Goal: Task Accomplishment & Management: Complete application form

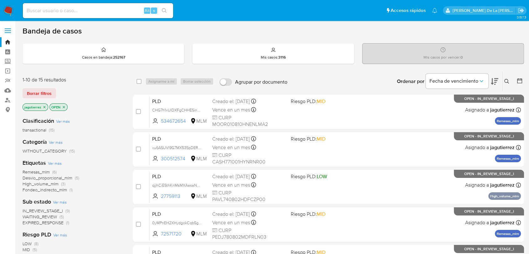
click at [39, 170] on span "Remesas_mlm" at bounding box center [36, 172] width 27 height 6
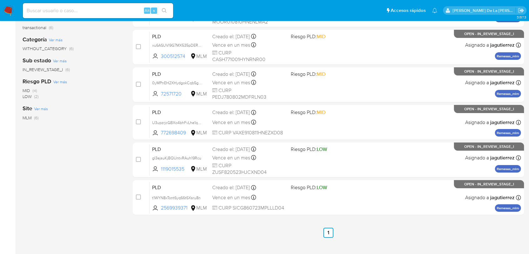
scroll to position [105, 0]
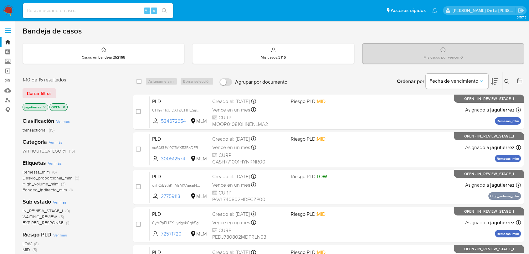
click at [12, 14] on img at bounding box center [8, 10] width 11 height 11
click at [44, 104] on p "jagutierrez" at bounding box center [35, 107] width 25 height 7
click at [46, 106] on icon "close-filter" at bounding box center [45, 107] width 4 height 4
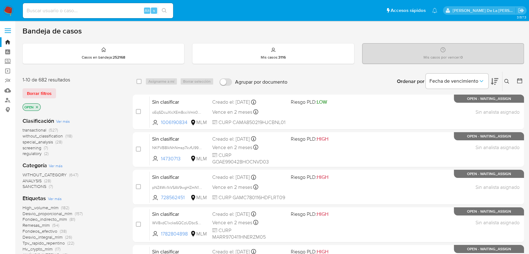
click at [38, 147] on span "screening" at bounding box center [32, 148] width 19 height 6
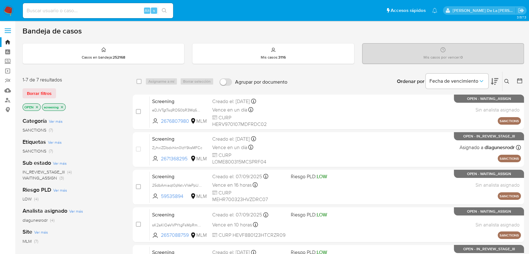
click at [7, 10] on img at bounding box center [8, 10] width 11 height 11
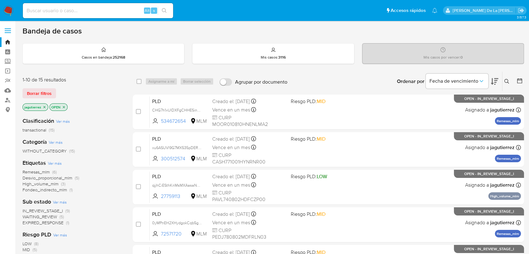
click at [40, 171] on span "Remesas_mlm" at bounding box center [36, 172] width 27 height 6
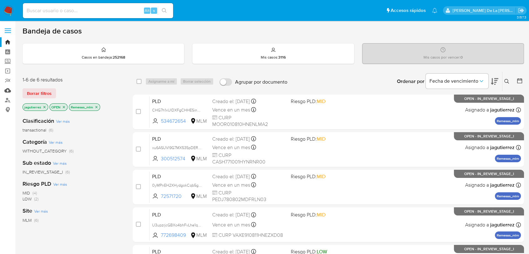
click at [5, 93] on link "Mulan" at bounding box center [37, 90] width 74 height 10
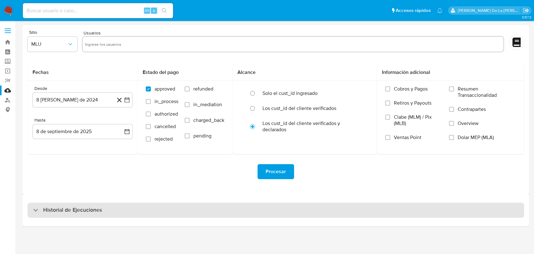
click at [55, 205] on div "Historial de Ejecuciones" at bounding box center [276, 210] width 497 height 15
select select "10"
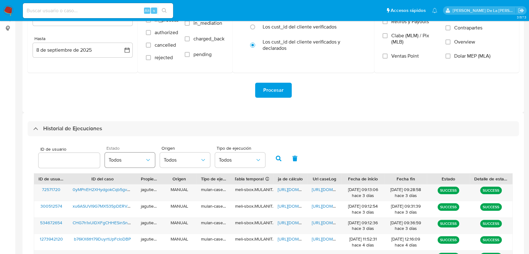
scroll to position [174, 0]
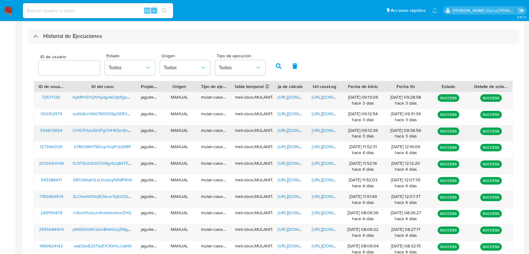
click at [91, 131] on span "CHG7h1xUlDXFgCHHESinSn4K" at bounding box center [103, 130] width 60 height 6
click at [291, 129] on span "https://docs.google.com/spreadsheets/d/1UlocDD5oBk4V11CiPtRXNPOJu4CS5PhbB9ZcaVx…" at bounding box center [299, 130] width 43 height 6
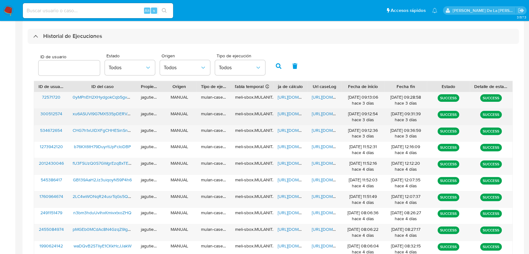
click at [320, 124] on div "https://docs.google.com/document/d/1shMQOlE-sy4Oc6Px9QOC7UB4OK2A8rA745eA9SCFFAM…" at bounding box center [324, 117] width 34 height 16
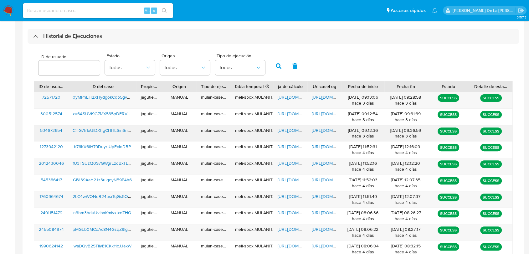
click at [320, 131] on span "https://docs.google.com/document/d/1z6VHrZSvEoZuFHwUmJHXYLGfQo6rBgtTUhjzmRx3WvI…" at bounding box center [333, 130] width 43 height 6
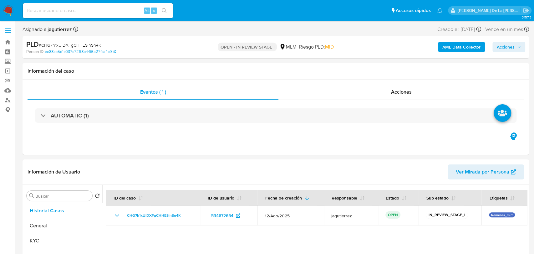
select select "10"
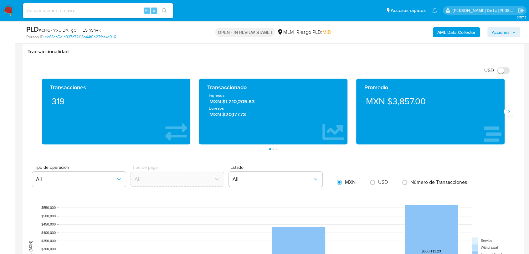
scroll to position [383, 0]
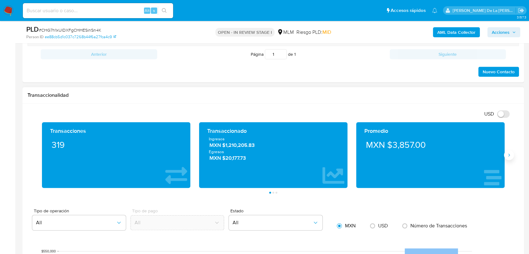
click at [509, 157] on button "Siguiente" at bounding box center [509, 155] width 10 height 10
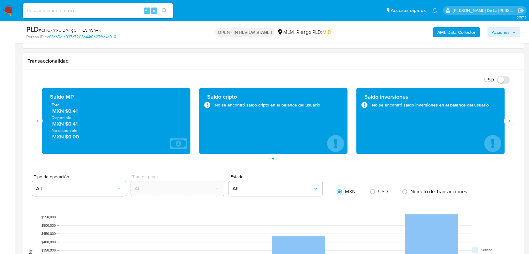
scroll to position [452, 0]
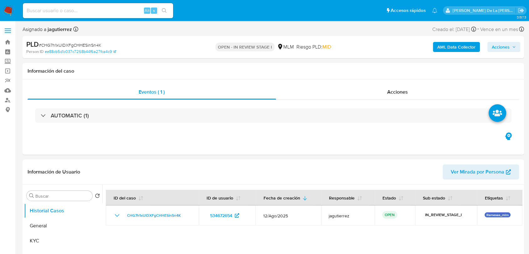
select select "10"
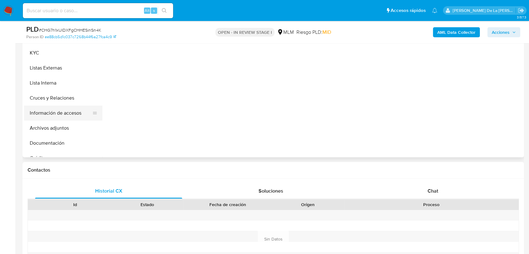
scroll to position [167, 0]
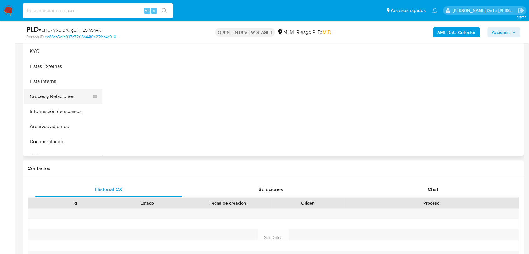
click at [62, 95] on button "Cruces y Relaciones" at bounding box center [60, 96] width 73 height 15
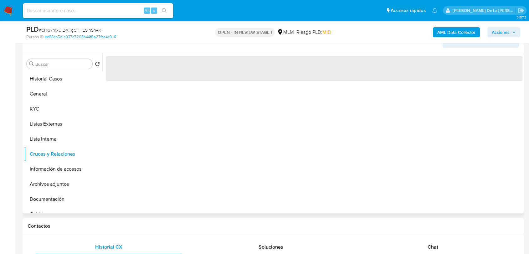
scroll to position [98, 0]
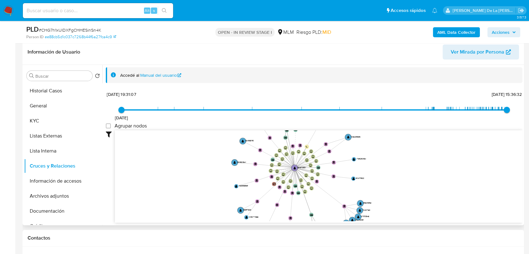
drag, startPoint x: 396, startPoint y: 147, endPoint x: 380, endPoint y: 156, distance: 18.1
click at [384, 156] on icon "device-6824f077376fccaab6d5b645  user-534672654  534672654 device-689ba7e44dc…" at bounding box center [319, 175] width 408 height 91
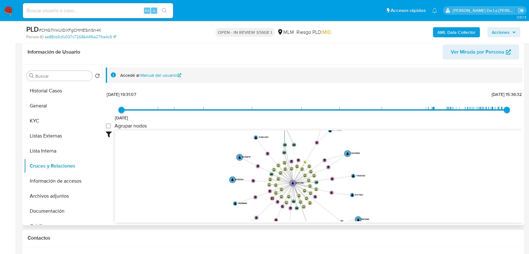
drag, startPoint x: 381, startPoint y: 159, endPoint x: 379, endPoint y: 189, distance: 29.8
click at [380, 189] on icon "device-6824f077376fccaab6d5b645  user-534672654  534672654 device-689ba7e44dc…" at bounding box center [319, 175] width 408 height 91
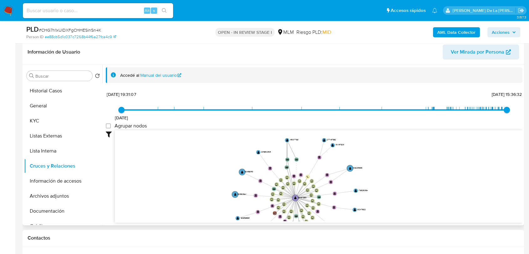
drag, startPoint x: 383, startPoint y: 157, endPoint x: 386, endPoint y: 175, distance: 18.7
click at [386, 173] on icon "device-6824f077376fccaab6d5b645  user-534672654  534672654 device-689ba7e44dc…" at bounding box center [319, 175] width 408 height 91
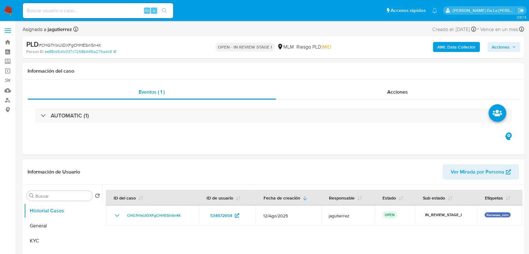
select select "10"
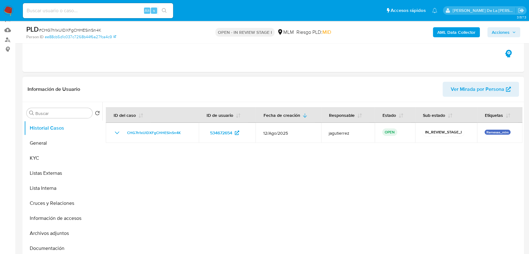
scroll to position [69, 0]
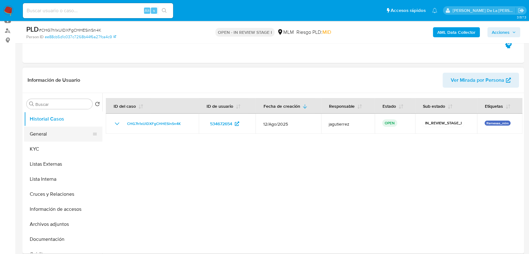
click at [60, 136] on button "General" at bounding box center [60, 133] width 73 height 15
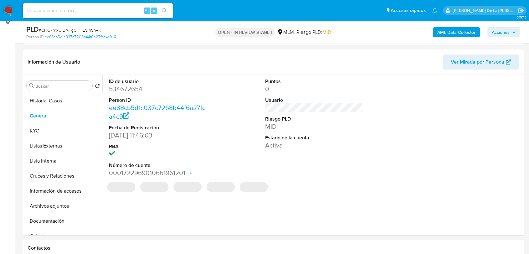
scroll to position [90, 0]
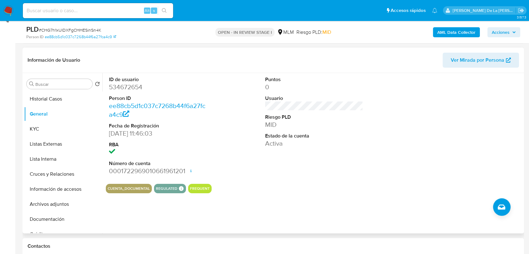
click at [332, 164] on div "Puntos 0 Usuario Riesgo PLD MID Estado de la cuenta Activa" at bounding box center [314, 126] width 104 height 106
click at [203, 42] on div "PLD # CHG7h1xUlDXFgCHHESinSn4K Person ID ee88cb5d1c037c7268b44f6a27fca4c9 OPEN …" at bounding box center [273, 32] width 501 height 22
click at [228, 88] on div "ID de usuario 534672654 Person ID ee88cb5d1c037c7268b44f6a27fca4c9 Fecha de Reg…" at bounding box center [314, 126] width 417 height 106
click at [50, 126] on button "KYC" at bounding box center [60, 128] width 73 height 15
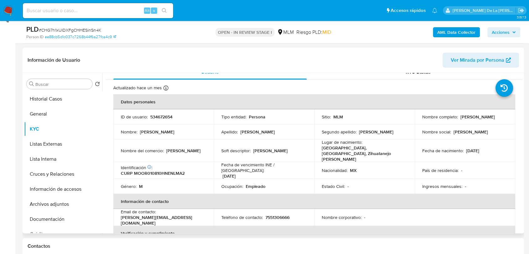
scroll to position [9, 0]
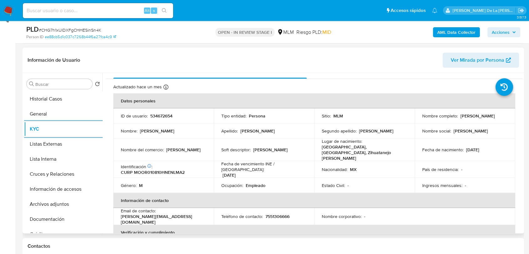
click at [183, 179] on td "Género : M" at bounding box center [163, 185] width 100 height 15
click at [207, 86] on div "Actualizado hace un mes Creado: 17/06/2020 04:24:53 Actualizado: 30/07/2025 11:…" at bounding box center [306, 88] width 386 height 8
click at [211, 74] on div "Usuario" at bounding box center [209, 71] width 193 height 15
click at [232, 61] on header "Información de Usuario Ver Mirada por Persona" at bounding box center [273, 60] width 491 height 15
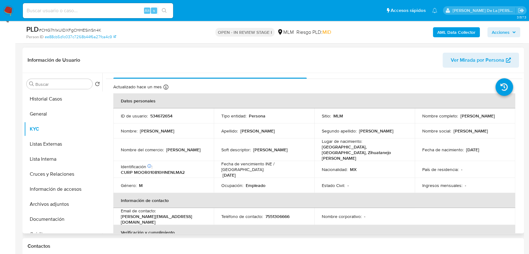
click at [192, 51] on div "Información de Usuario Ver Mirada por Persona" at bounding box center [273, 60] width 501 height 25
click at [184, 61] on header "Información de Usuario Ver Mirada por Persona" at bounding box center [273, 60] width 491 height 15
drag, startPoint x: 263, startPoint y: 58, endPoint x: 267, endPoint y: 59, distance: 4.1
click at [265, 58] on header "Información de Usuario Ver Mirada por Persona" at bounding box center [273, 60] width 491 height 15
drag, startPoint x: 420, startPoint y: 119, endPoint x: 464, endPoint y: 119, distance: 44.4
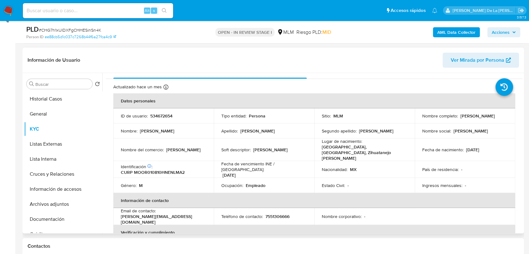
click at [464, 119] on td "Nombre completo : Ramiro Montaño Olguin" at bounding box center [465, 115] width 100 height 15
drag, startPoint x: 470, startPoint y: 119, endPoint x: 420, endPoint y: 120, distance: 50.1
click at [420, 120] on td "Nombre completo : Ramiro Montaño Olguin" at bounding box center [465, 115] width 100 height 15
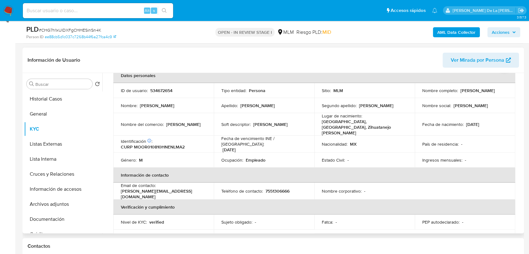
scroll to position [0, 0]
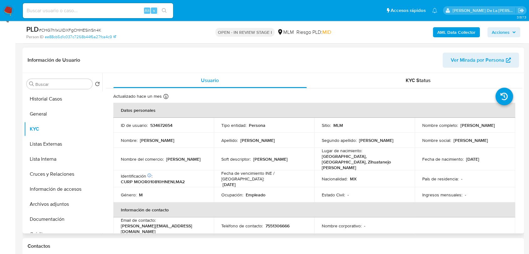
click at [304, 127] on div "Tipo entidad : Persona" at bounding box center [263, 125] width 85 height 6
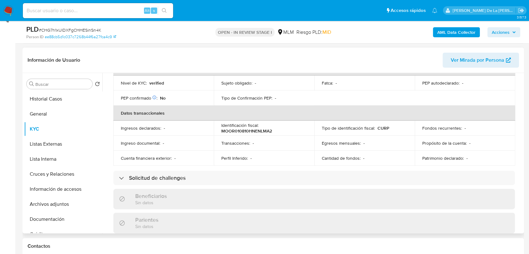
scroll to position [139, 0]
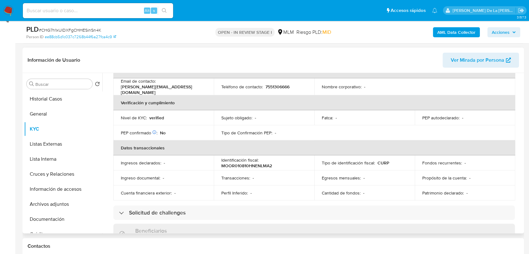
click at [283, 111] on td "Sujeto obligado : -" at bounding box center [264, 117] width 100 height 15
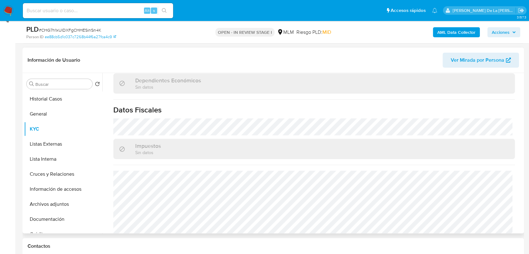
scroll to position [381, 0]
click at [40, 142] on button "Listas Externas" at bounding box center [60, 143] width 73 height 15
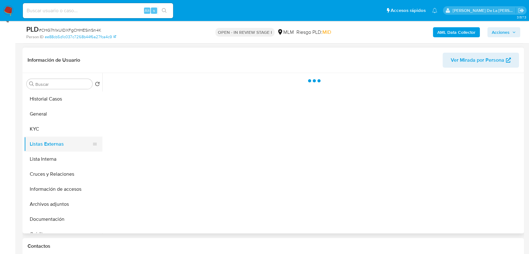
scroll to position [0, 0]
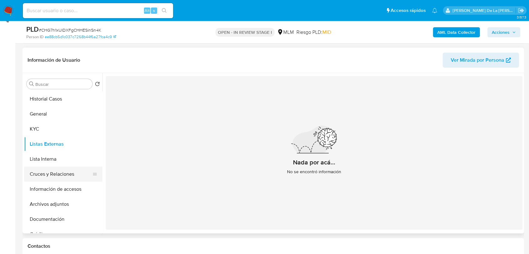
click at [50, 171] on button "Cruces y Relaciones" at bounding box center [60, 174] width 73 height 15
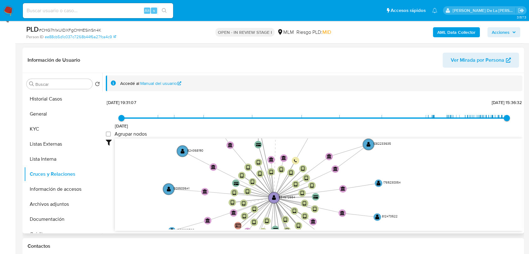
drag, startPoint x: 213, startPoint y: 175, endPoint x: 221, endPoint y: 223, distance: 48.3
click at [221, 223] on icon "device-6824f077376fccaab6d5b645  user-534672654  534672654 device-689ba7e44dc…" at bounding box center [319, 183] width 408 height 91
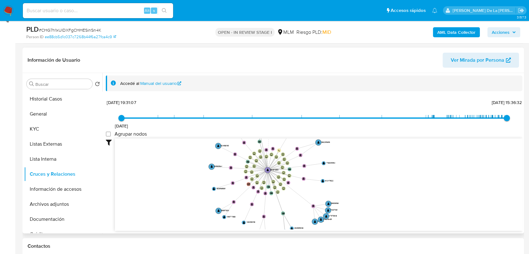
drag, startPoint x: 221, startPoint y: 223, endPoint x: 238, endPoint y: 185, distance: 41.5
click at [238, 185] on icon "device-6824f077376fccaab6d5b645  user-534672654  534672654 device-689ba7e44dc…" at bounding box center [319, 183] width 408 height 91
click at [63, 193] on button "Información de accesos" at bounding box center [60, 189] width 73 height 15
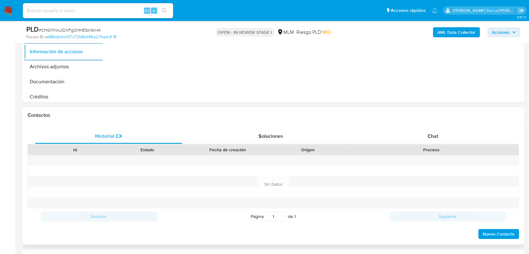
scroll to position [263, 0]
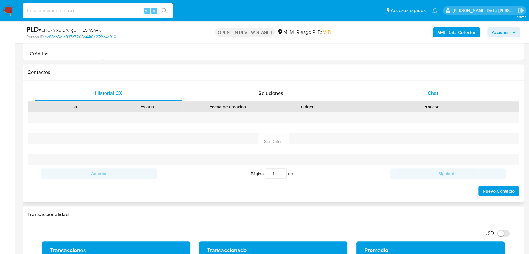
click at [434, 87] on div "Chat" at bounding box center [432, 93] width 147 height 15
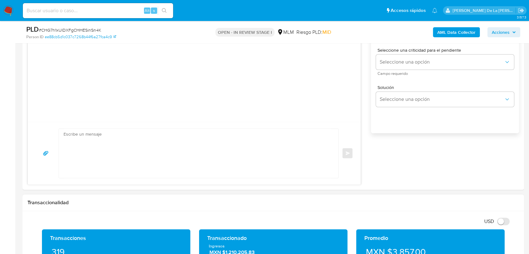
scroll to position [403, 0]
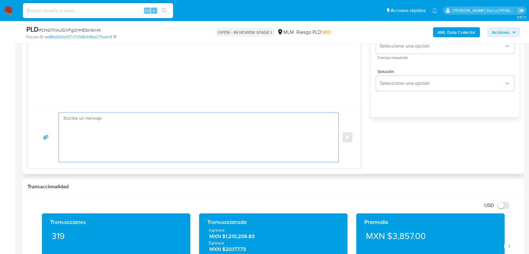
click at [117, 151] on textarea at bounding box center [197, 137] width 267 height 49
paste textarea "Estimado Cliente, Te comunicamos que de acuerdo con las políticas de control de…"
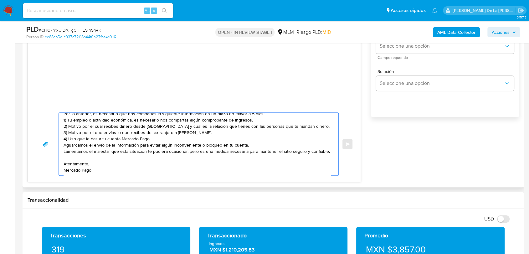
scroll to position [0, 0]
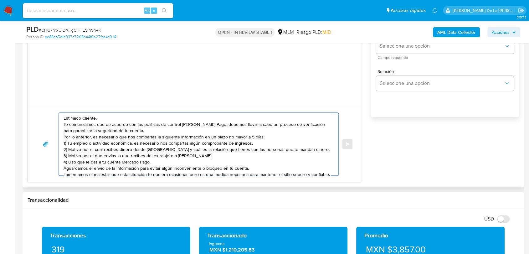
click at [114, 110] on div "Estimado Cliente, Te comunicamos que de acuerdo con las políticas de control de…" at bounding box center [194, 144] width 333 height 76
click at [118, 119] on textarea "Estimado Cliente, Te comunicamos que de acuerdo con las políticas de control de…" at bounding box center [197, 144] width 267 height 63
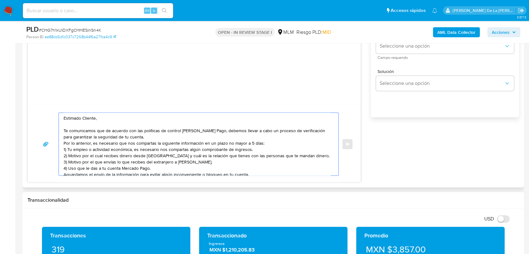
click at [143, 137] on textarea "Estimado Cliente, Te comunicamos que de acuerdo con las políticas de control de…" at bounding box center [197, 144] width 267 height 63
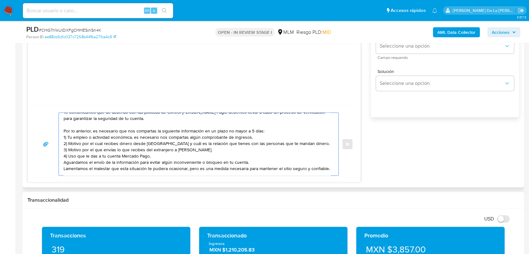
scroll to position [35, 0]
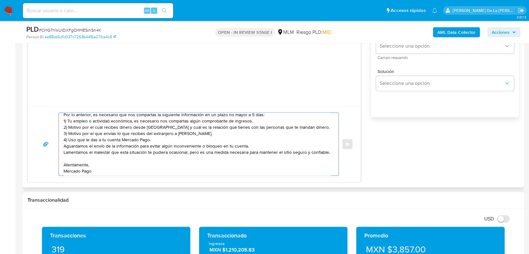
click at [172, 140] on textarea "Estimado Cliente, Te comunicamos que de acuerdo con las políticas de control de…" at bounding box center [197, 144] width 267 height 63
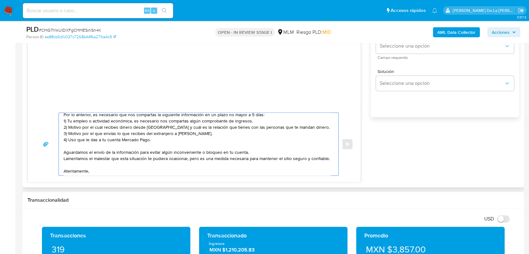
drag, startPoint x: 259, startPoint y: 121, endPoint x: 160, endPoint y: 128, distance: 98.9
click at [134, 123] on textarea "Estimado Cliente, Te comunicamos que de acuerdo con las políticas de control de…" at bounding box center [197, 144] width 267 height 63
drag, startPoint x: 307, startPoint y: 129, endPoint x: 72, endPoint y: 128, distance: 234.5
click at [72, 128] on textarea "Estimado Cliente, Te comunicamos que de acuerdo con las políticas de control de…" at bounding box center [197, 144] width 267 height 63
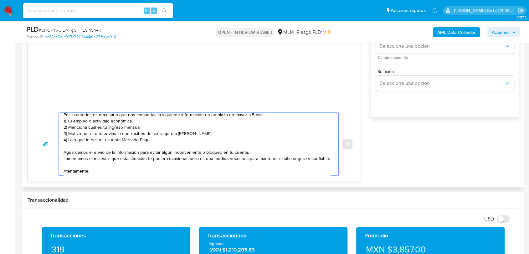
drag, startPoint x: 218, startPoint y: 136, endPoint x: 95, endPoint y: 134, distance: 122.7
click at [95, 134] on textarea "Estimado Cliente, Te comunicamos que de acuerdo con las políticas de control de…" at bounding box center [197, 144] width 267 height 63
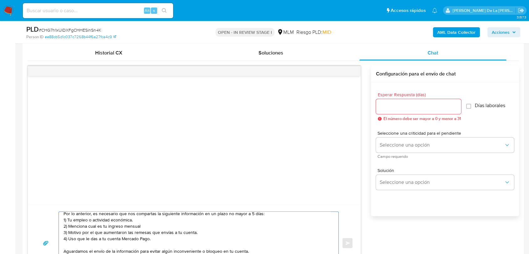
scroll to position [298, 0]
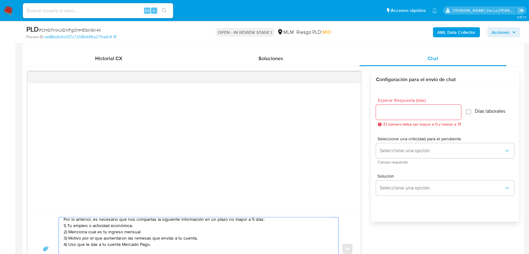
type textarea "Estimado Cliente, Te comunicamos que de acuerdo con las políticas de control de…"
click at [410, 110] on input "Esperar Respuesta (días)" at bounding box center [418, 112] width 85 height 8
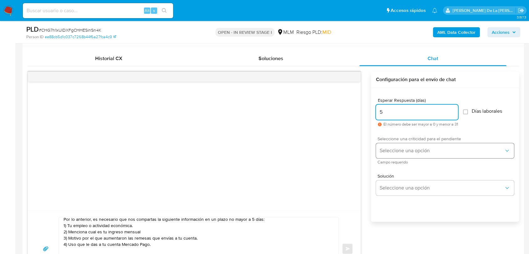
type input "5"
click at [409, 149] on span "Seleccione una opción" at bounding box center [442, 150] width 124 height 6
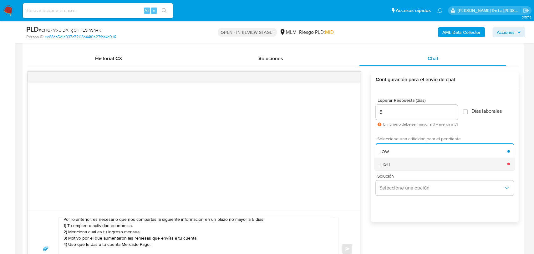
click at [398, 166] on div "HIGH" at bounding box center [443, 163] width 128 height 13
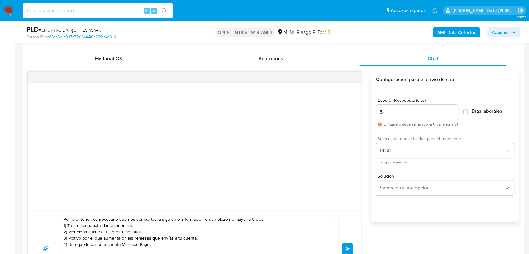
click at [347, 250] on button "Enviar" at bounding box center [347, 248] width 11 height 11
click at [349, 245] on button "Enviar" at bounding box center [347, 248] width 11 height 11
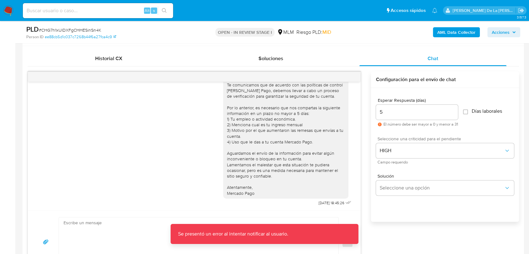
scroll to position [0, 0]
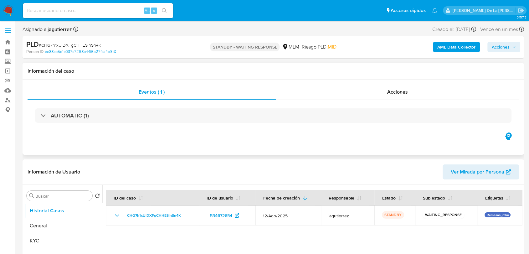
select select "10"
click at [11, 6] on img at bounding box center [8, 10] width 11 height 11
click at [10, 7] on img at bounding box center [8, 10] width 11 height 11
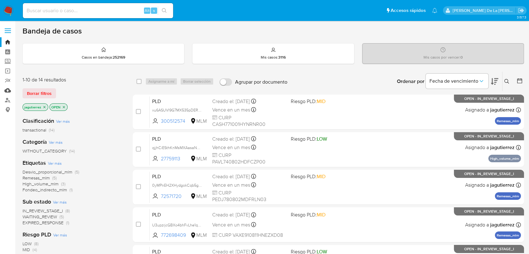
click at [9, 90] on link "Mulan" at bounding box center [37, 90] width 74 height 10
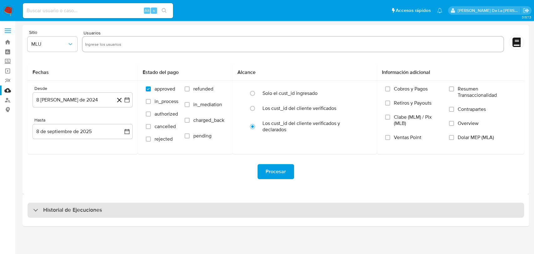
click at [57, 203] on div "Historial de Ejecuciones" at bounding box center [276, 210] width 497 height 15
select select "10"
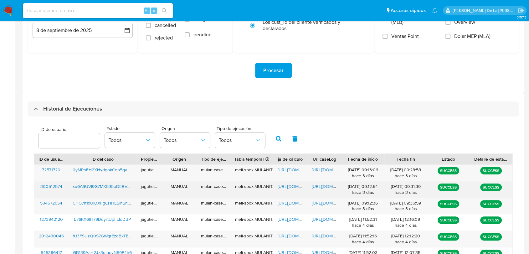
scroll to position [139, 0]
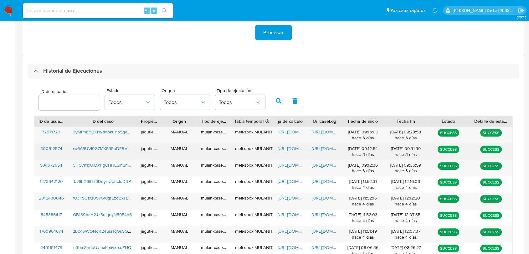
click at [101, 147] on span "xu6ASUVl9G7MX535pDERVBM2" at bounding box center [105, 148] width 64 height 6
click at [286, 148] on span "[URL][DOMAIN_NAME]" at bounding box center [299, 148] width 43 height 6
click at [318, 148] on span "https://docs.google.com/document/d/1shMQOlE-sy4Oc6Px9QOC7UB4OK2A8rA745eA9SCFFAM…" at bounding box center [333, 148] width 43 height 6
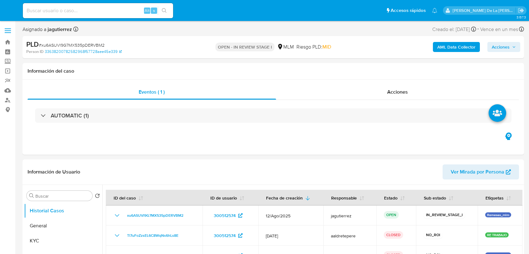
select select "10"
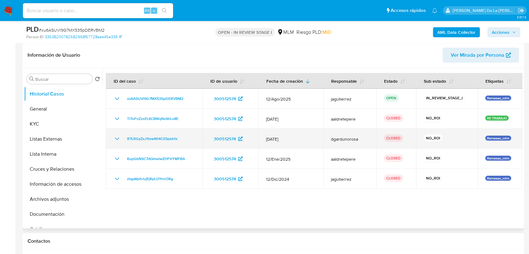
scroll to position [104, 0]
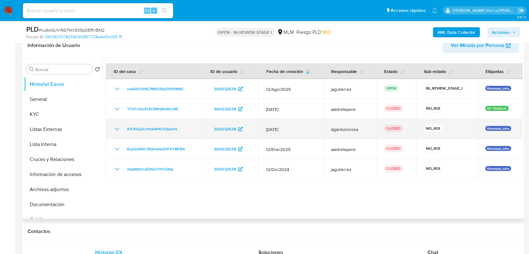
click at [117, 128] on icon "Mostrar/Ocultar" at bounding box center [117, 129] width 8 height 8
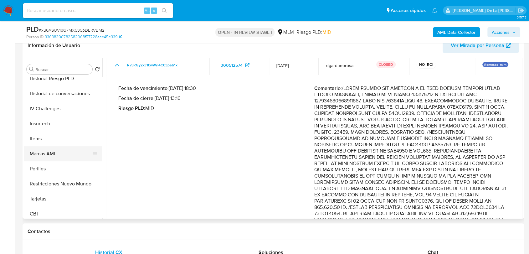
scroll to position [264, 0]
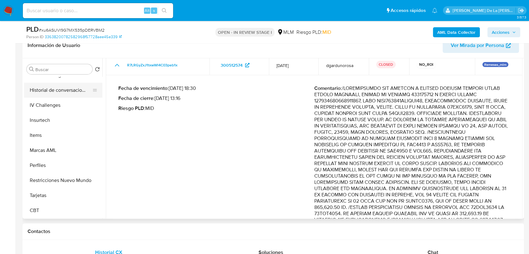
drag, startPoint x: 73, startPoint y: 90, endPoint x: 77, endPoint y: 89, distance: 4.0
click at [73, 90] on button "Historial de conversaciones" at bounding box center [60, 90] width 73 height 15
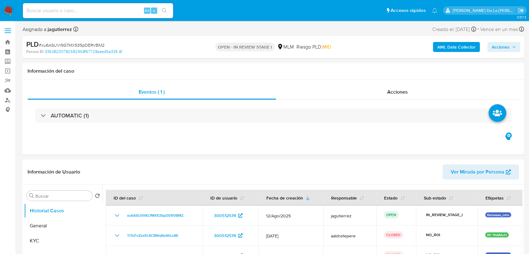
select select "10"
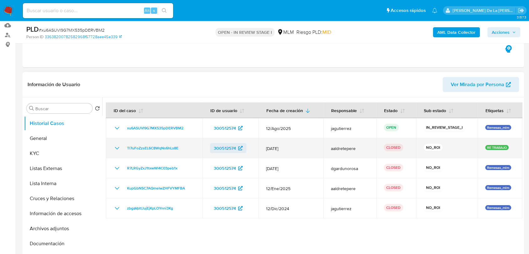
scroll to position [69, 0]
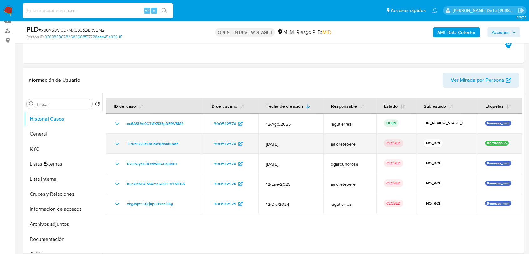
click at [118, 151] on td "Tl7uFoZzsEL6C8WqNs6hLs8E" at bounding box center [154, 144] width 97 height 20
click at [117, 144] on icon "Mostrar/Ocultar" at bounding box center [117, 143] width 4 height 3
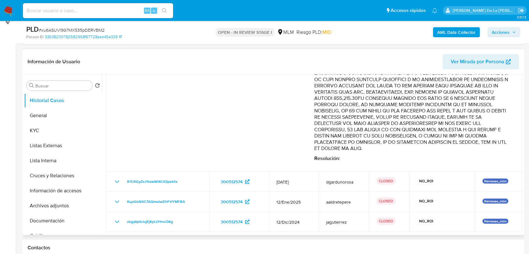
scroll to position [104, 0]
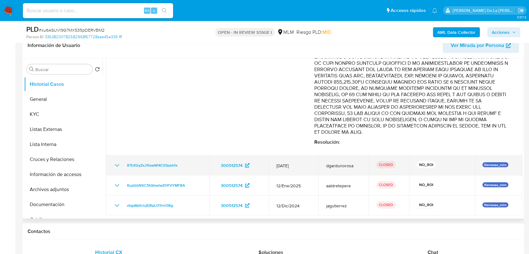
click at [120, 165] on icon "Mostrar/Ocultar" at bounding box center [117, 166] width 8 height 8
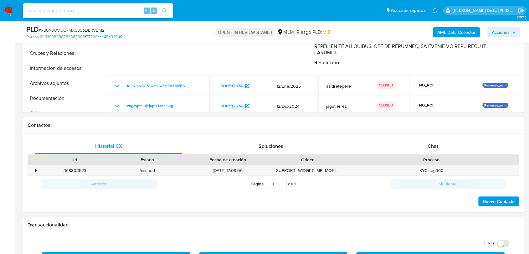
scroll to position [174, 0]
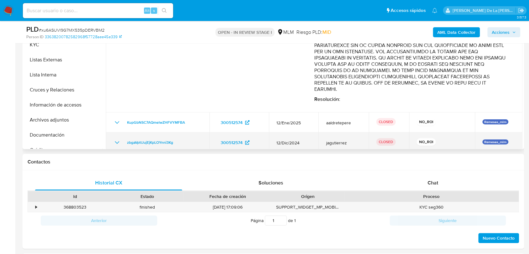
click at [114, 139] on icon "Mostrar/Ocultar" at bounding box center [117, 143] width 8 height 8
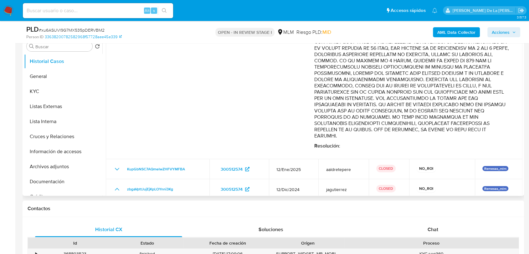
scroll to position [69, 0]
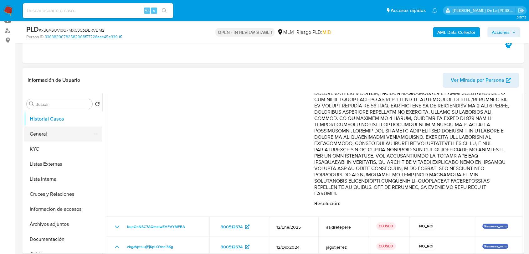
click at [37, 130] on button "General" at bounding box center [60, 133] width 73 height 15
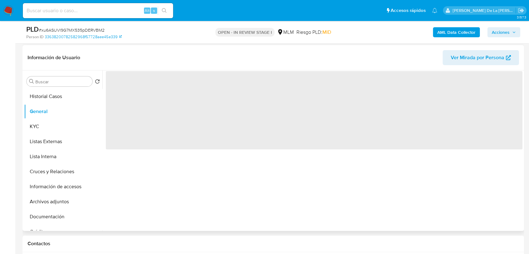
scroll to position [104, 0]
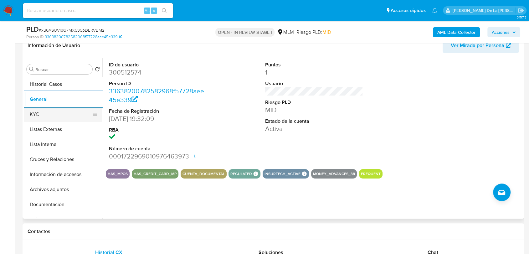
click at [49, 117] on button "KYC" at bounding box center [60, 114] width 73 height 15
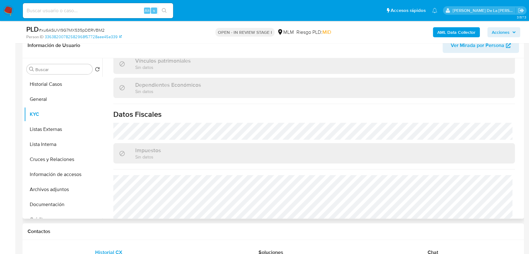
scroll to position [387, 0]
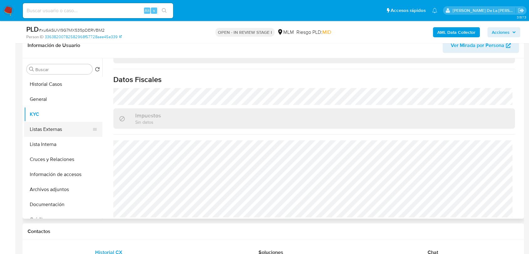
click at [62, 124] on button "Listas Externas" at bounding box center [60, 129] width 73 height 15
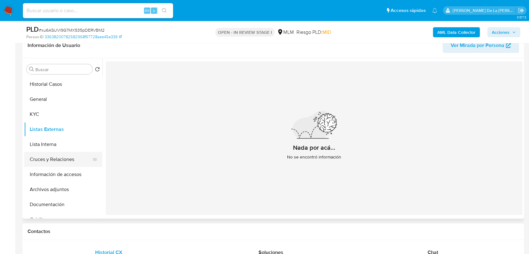
drag, startPoint x: 57, startPoint y: 157, endPoint x: 63, endPoint y: 156, distance: 6.0
click at [57, 157] on button "Cruces y Relaciones" at bounding box center [60, 159] width 73 height 15
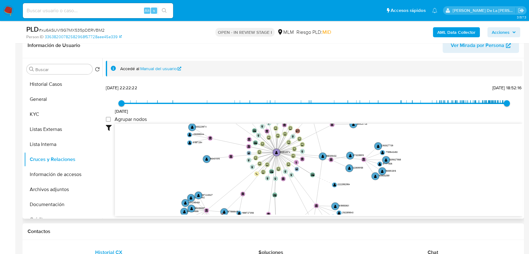
drag, startPoint x: 230, startPoint y: 161, endPoint x: 234, endPoint y: 179, distance: 19.2
click at [234, 179] on icon "device-64c91c793cf707faf2994d7e  user-300512574  300512574 device-63f3a955088…" at bounding box center [319, 169] width 408 height 91
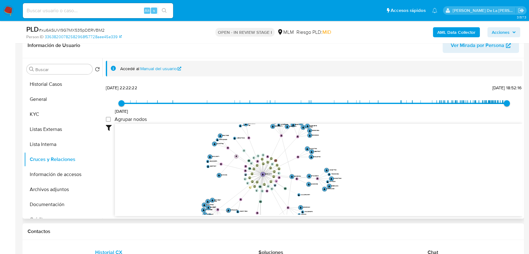
drag, startPoint x: 232, startPoint y: 176, endPoint x: 235, endPoint y: 157, distance: 19.3
click at [235, 157] on circle at bounding box center [236, 156] width 4 height 4
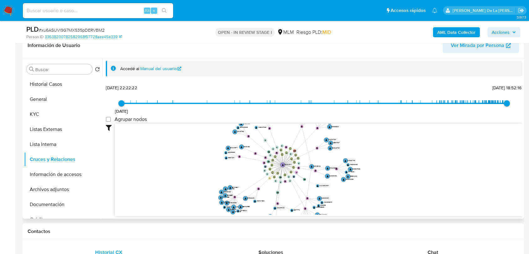
drag, startPoint x: 211, startPoint y: 179, endPoint x: 229, endPoint y: 169, distance: 21.3
click at [229, 169] on icon "device-64c91c793cf707faf2994d7e  user-300512574  300512574 device-63f3a955088…" at bounding box center [319, 169] width 408 height 91
drag, startPoint x: 40, startPoint y: 176, endPoint x: 43, endPoint y: 176, distance: 3.1
click at [40, 176] on button "Información de accesos" at bounding box center [60, 174] width 73 height 15
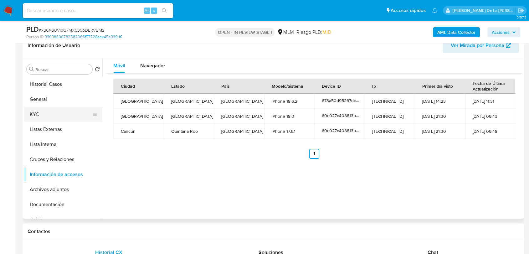
click at [52, 111] on button "KYC" at bounding box center [60, 114] width 73 height 15
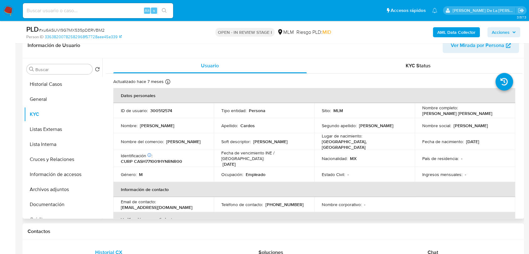
drag, startPoint x: 421, startPoint y: 113, endPoint x: 483, endPoint y: 113, distance: 62.6
click at [483, 113] on div "Nombre completo : Herbert Isaac Cardos Sanguino" at bounding box center [464, 110] width 85 height 11
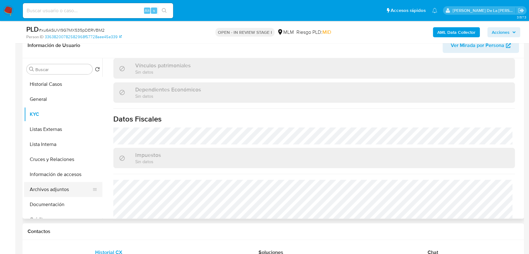
click at [58, 185] on button "Archivos adjuntos" at bounding box center [60, 189] width 73 height 15
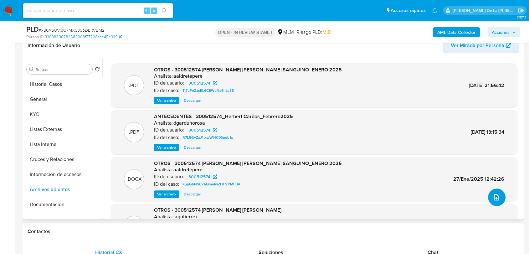
click at [496, 195] on icon "upload-file" at bounding box center [496, 197] width 5 height 6
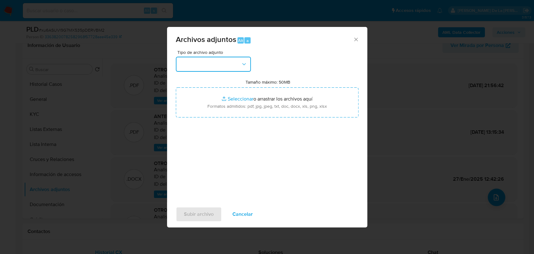
click at [207, 59] on button "button" at bounding box center [213, 64] width 75 height 15
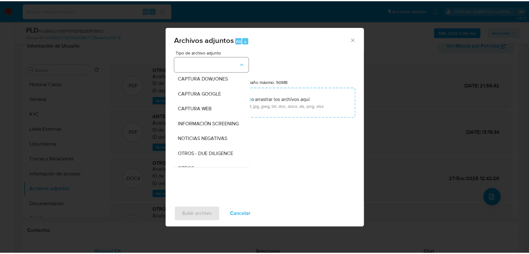
scroll to position [33, 0]
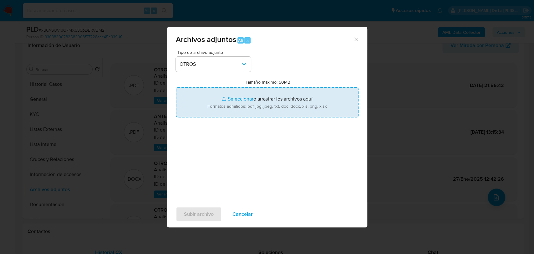
type input "C:\fakepath\300512574_HERBERT ISAAC CARDOS SANGUINO_AGO2025.pdf"
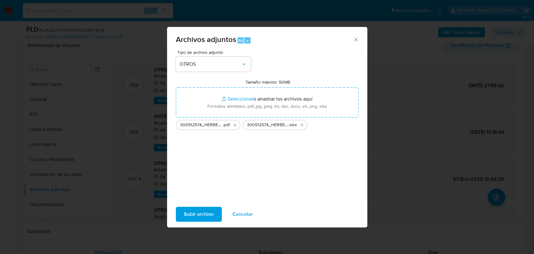
click at [213, 216] on span "Subir archivo" at bounding box center [199, 214] width 30 height 14
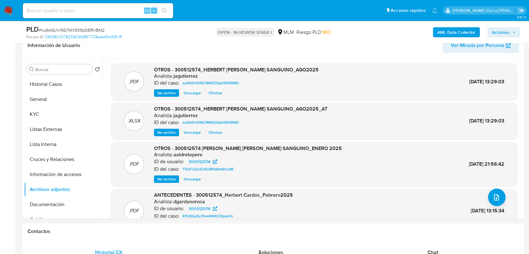
click at [504, 28] on span "Acciones" at bounding box center [501, 32] width 18 height 10
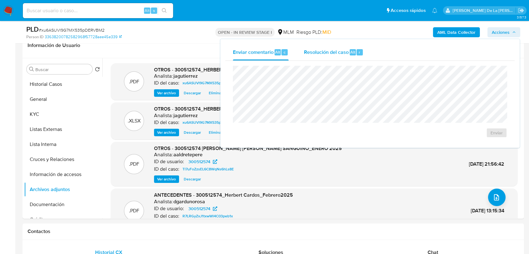
drag, startPoint x: 294, startPoint y: 60, endPoint x: 305, endPoint y: 56, distance: 11.2
click at [298, 59] on div "Enviar comentario Alt c Resolución del caso Alt r Enviar" at bounding box center [369, 93] width 289 height 99
click at [313, 54] on span "Resolución del caso" at bounding box center [326, 51] width 45 height 7
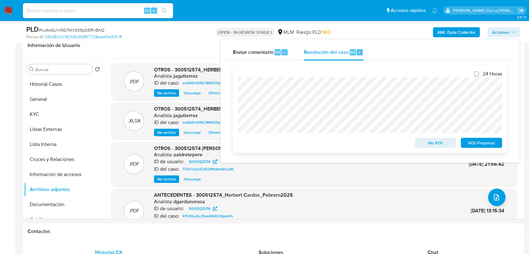
drag, startPoint x: 428, startPoint y: 144, endPoint x: 413, endPoint y: 143, distance: 14.1
click at [428, 144] on span "No ROI" at bounding box center [435, 142] width 33 height 9
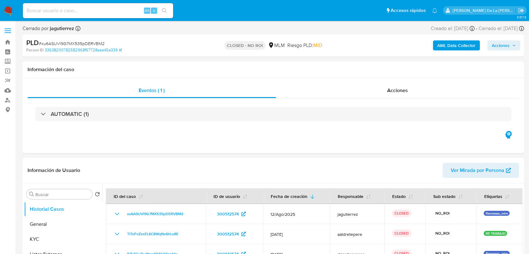
select select "10"
click at [10, 90] on link "Mulan" at bounding box center [37, 90] width 74 height 10
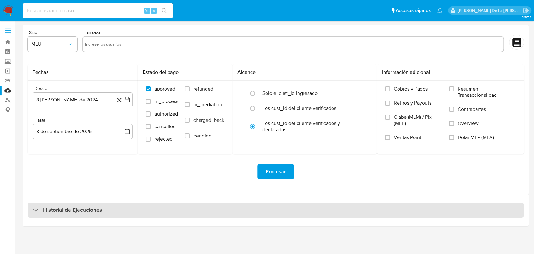
click at [42, 207] on div "Historial de Ejecuciones" at bounding box center [67, 210] width 69 height 8
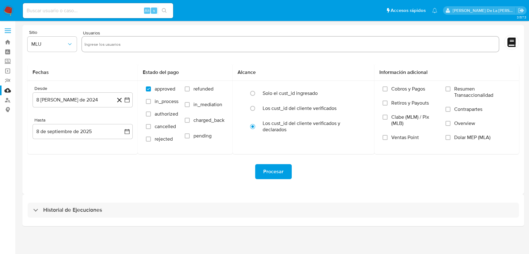
select select "10"
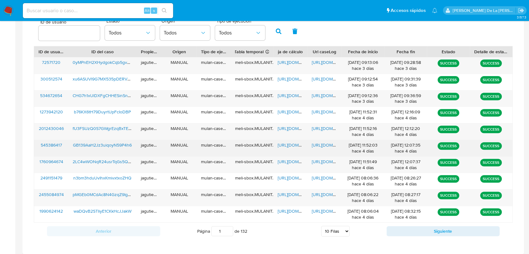
scroll to position [174, 0]
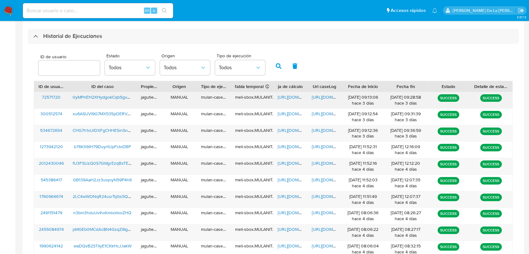
click at [84, 97] on span "0yMPnEH2XHydgokCqb5gvJ7e" at bounding box center [103, 97] width 61 height 6
click at [293, 96] on span "https://docs.google.com/spreadsheets/d/1WhF1rkt0MUf84TxMQRqJI2rR3NGfsJdO8kKD3qx…" at bounding box center [299, 97] width 43 height 6
click at [326, 98] on span "https://docs.google.com/document/d/1XVfP576f3XtAkPBq4d94NOiF0ICtZmptONxJkCV3dnU…" at bounding box center [333, 97] width 43 height 6
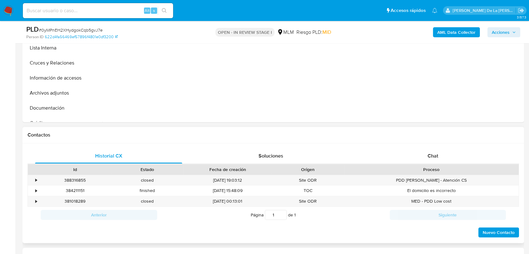
scroll to position [208, 0]
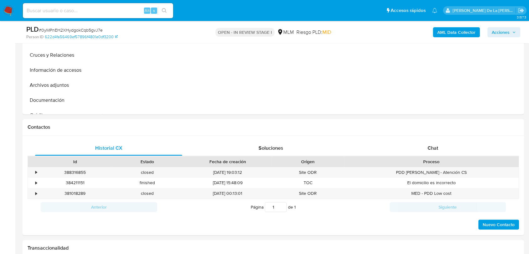
select select "10"
